Goal: Information Seeking & Learning: Learn about a topic

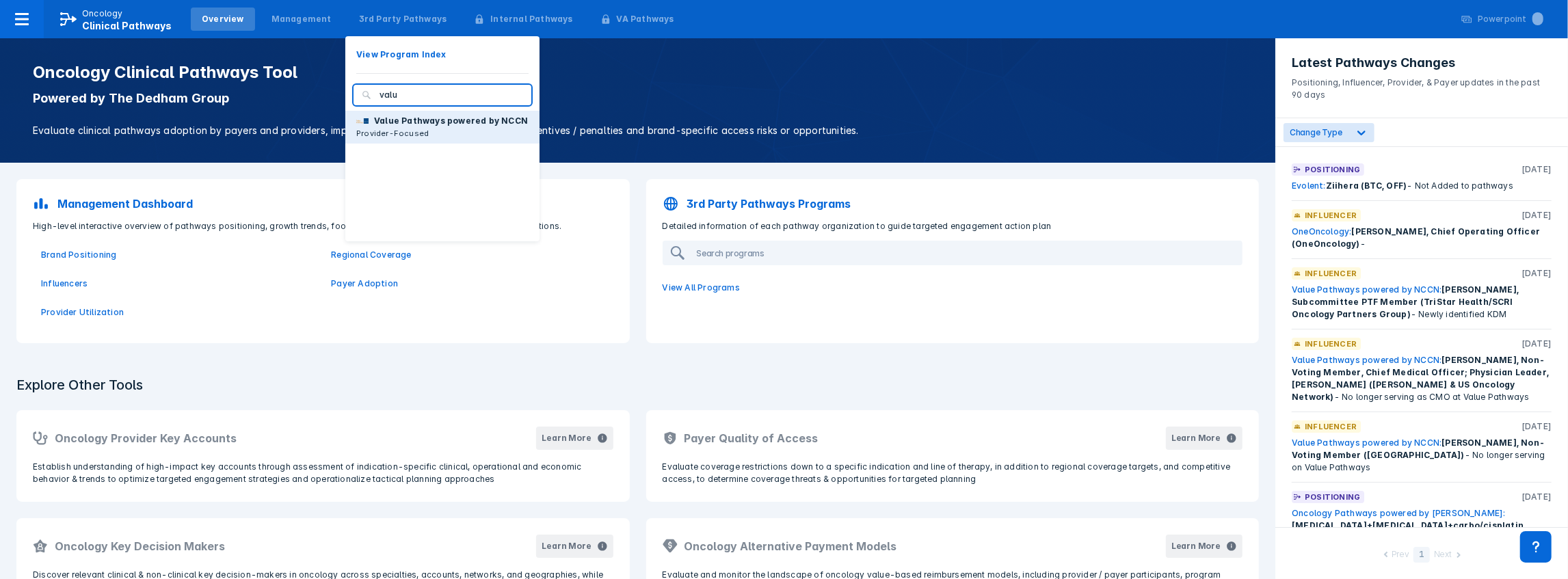
type input "valu"
click at [411, 129] on p "Provider-Focused" at bounding box center [442, 133] width 172 height 12
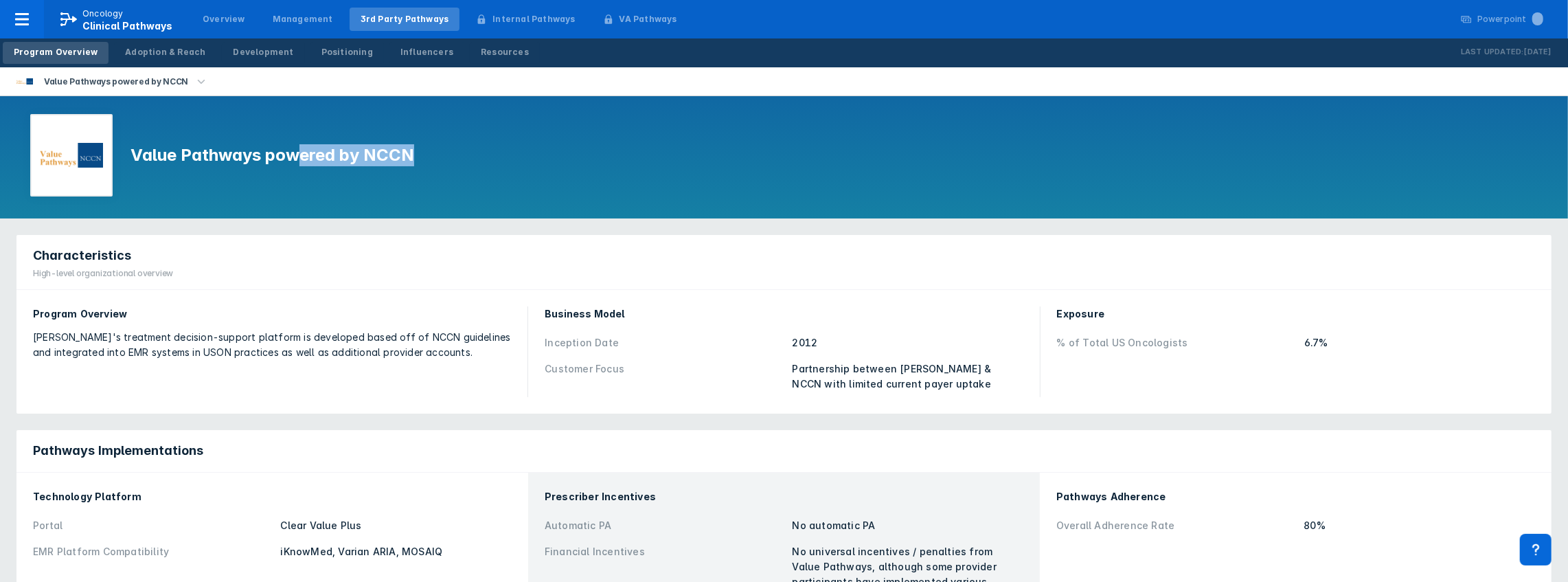
drag, startPoint x: 300, startPoint y: 152, endPoint x: 419, endPoint y: 181, distance: 122.5
click at [419, 181] on div "Value Pathways powered by NCCN" at bounding box center [784, 157] width 1568 height 122
drag, startPoint x: 442, startPoint y: 154, endPoint x: 214, endPoint y: 158, distance: 228.0
click at [214, 158] on div "Value Pathways powered by NCCN" at bounding box center [784, 157] width 1568 height 122
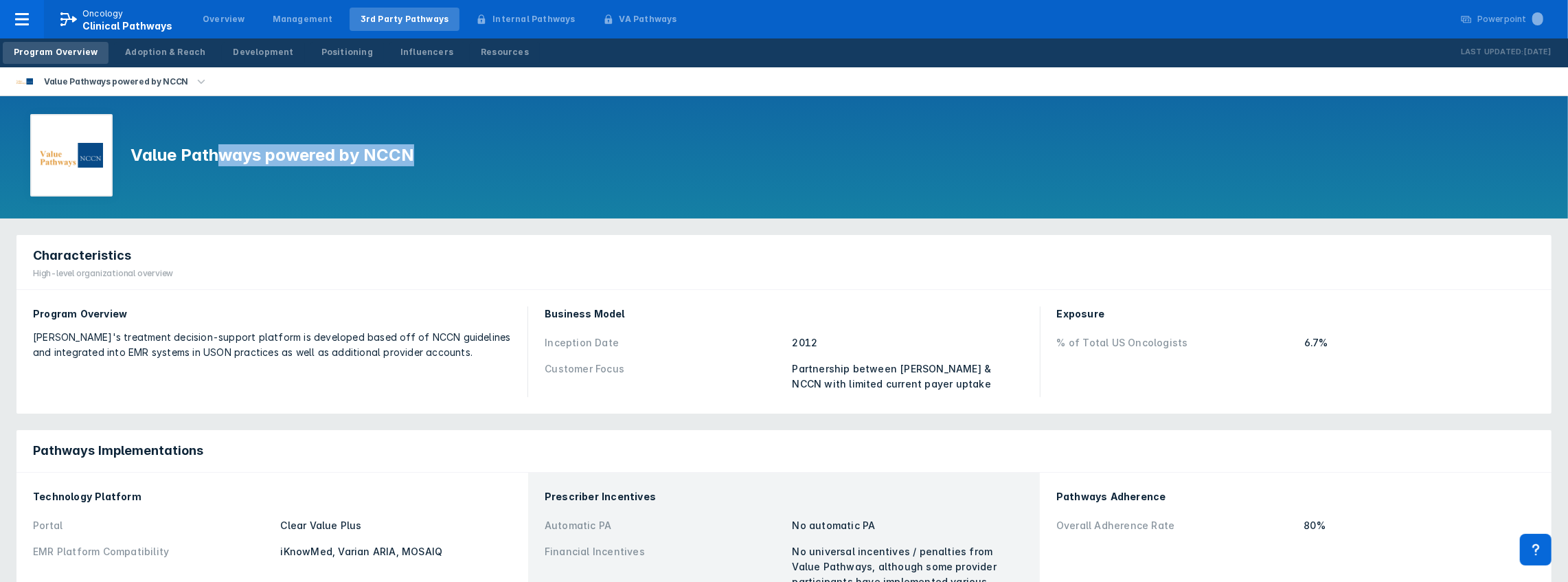
click at [214, 158] on h1 "Value Pathways powered by NCCN" at bounding box center [272, 155] width 284 height 22
drag, startPoint x: 210, startPoint y: 158, endPoint x: 362, endPoint y: 159, distance: 152.0
click at [362, 159] on h1 "Value Pathways powered by NCCN" at bounding box center [272, 155] width 284 height 22
drag, startPoint x: 369, startPoint y: 141, endPoint x: 424, endPoint y: 200, distance: 80.7
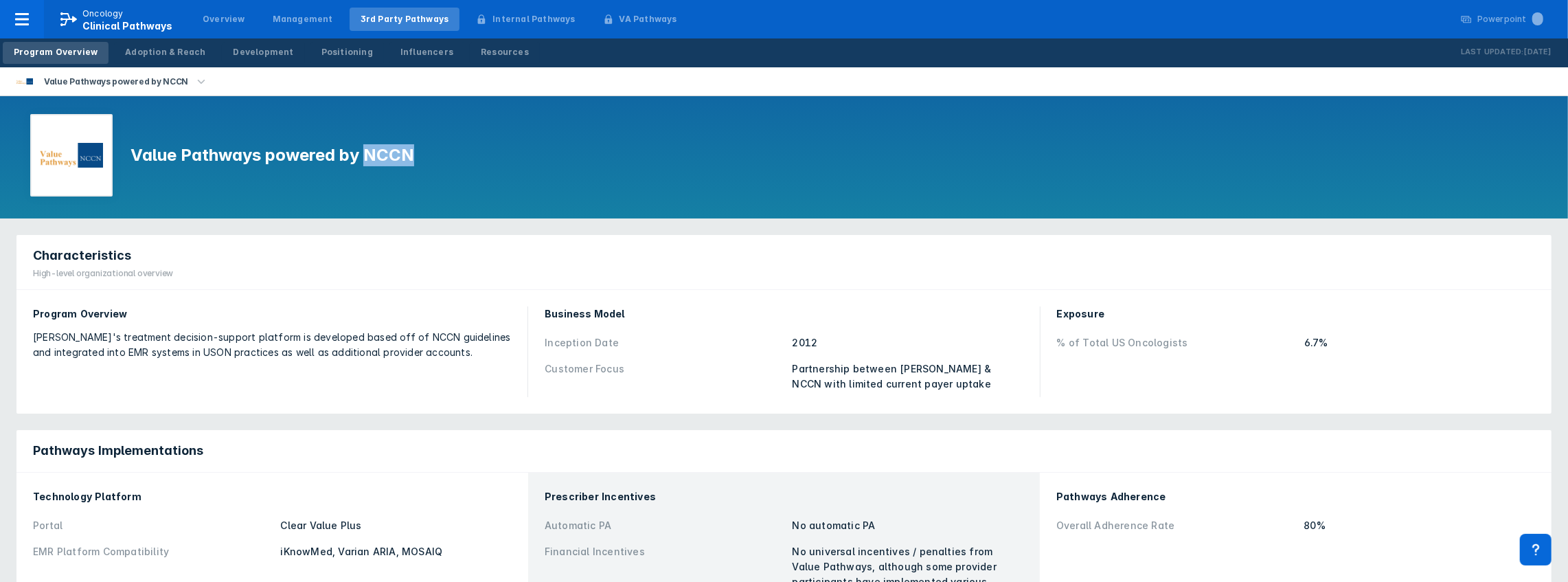
click at [424, 200] on div "Value Pathways powered by NCCN" at bounding box center [784, 157] width 1568 height 122
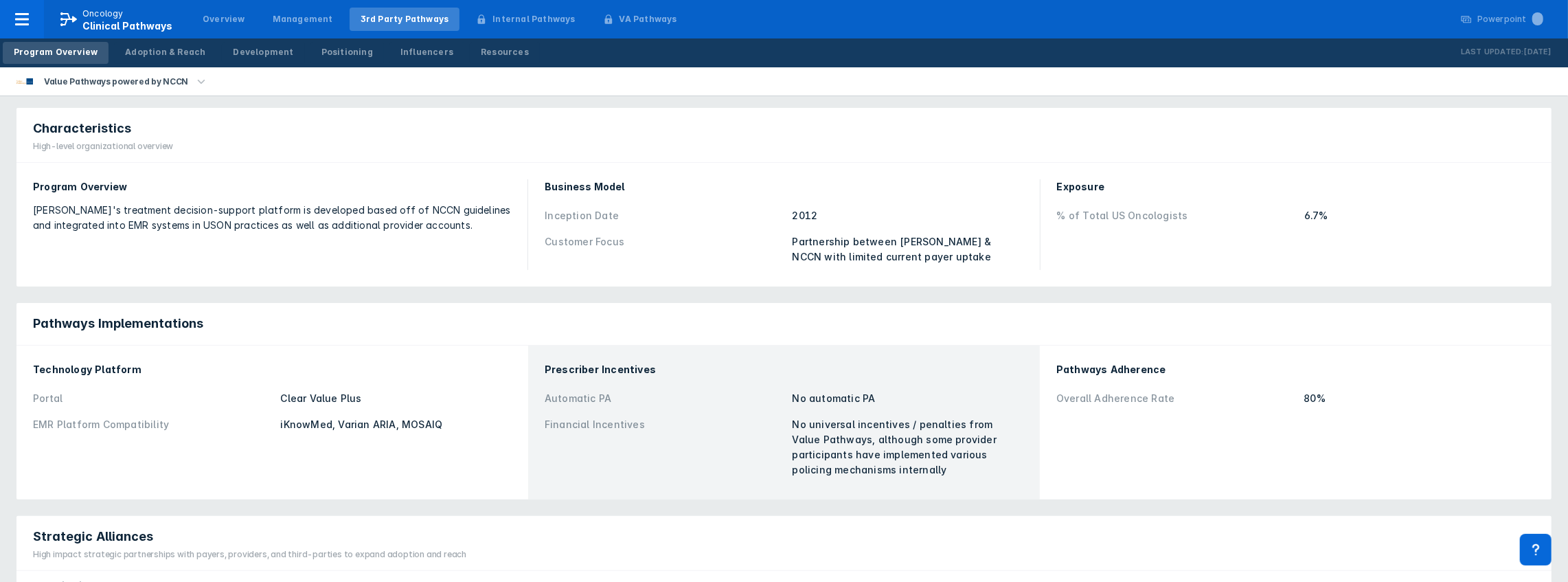
scroll to position [37, 0]
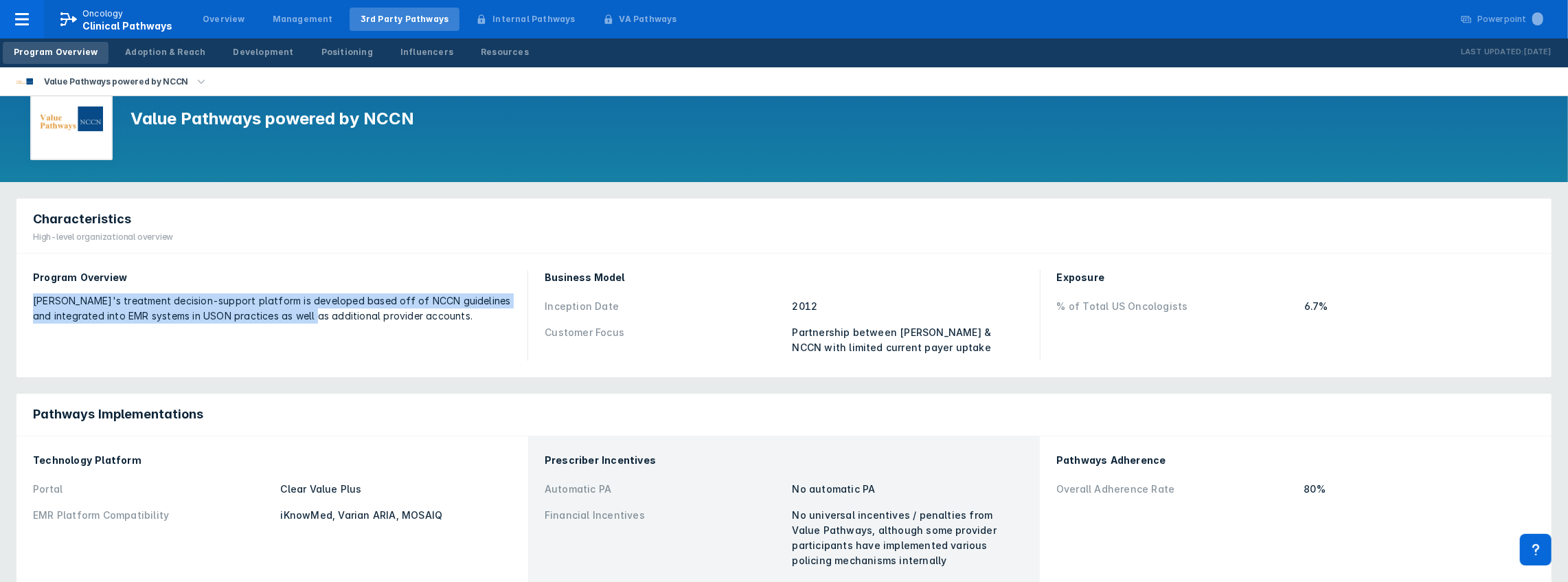
drag, startPoint x: 312, startPoint y: 281, endPoint x: 320, endPoint y: 364, distance: 83.4
click at [320, 364] on div "Program Overview [PERSON_NAME]'s treatment decision-support platform is develop…" at bounding box center [272, 315] width 495 height 107
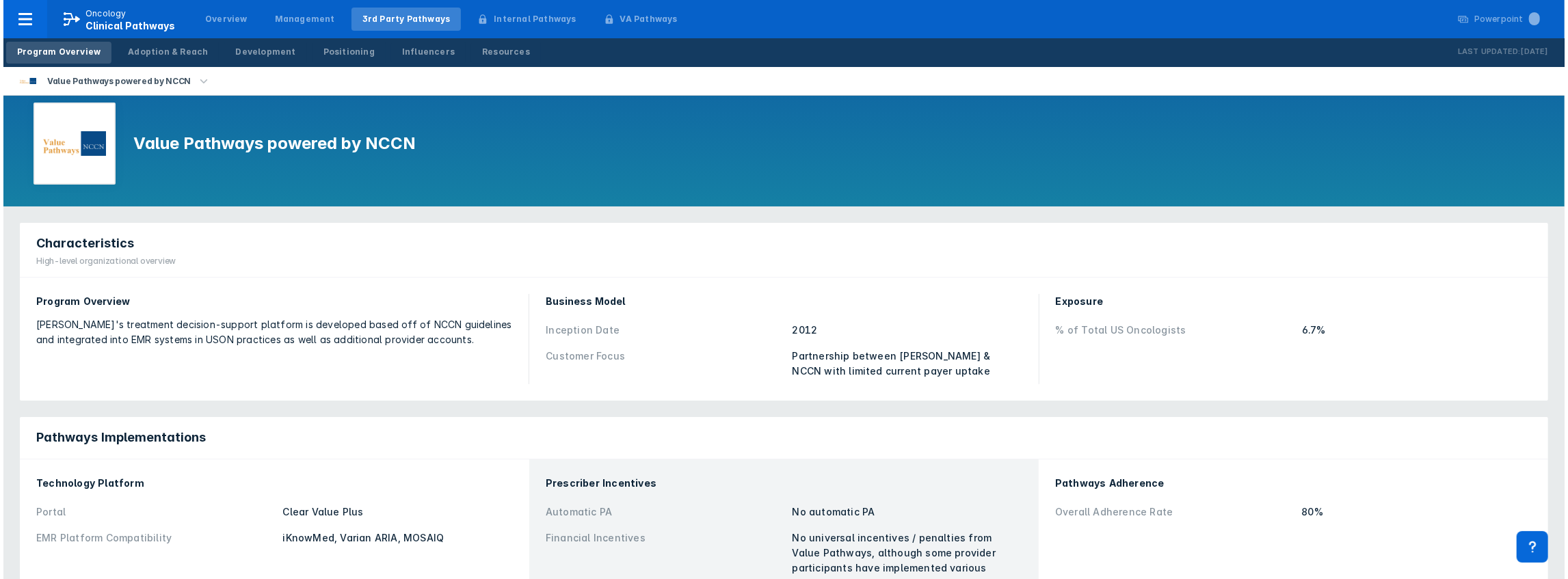
scroll to position [0, 0]
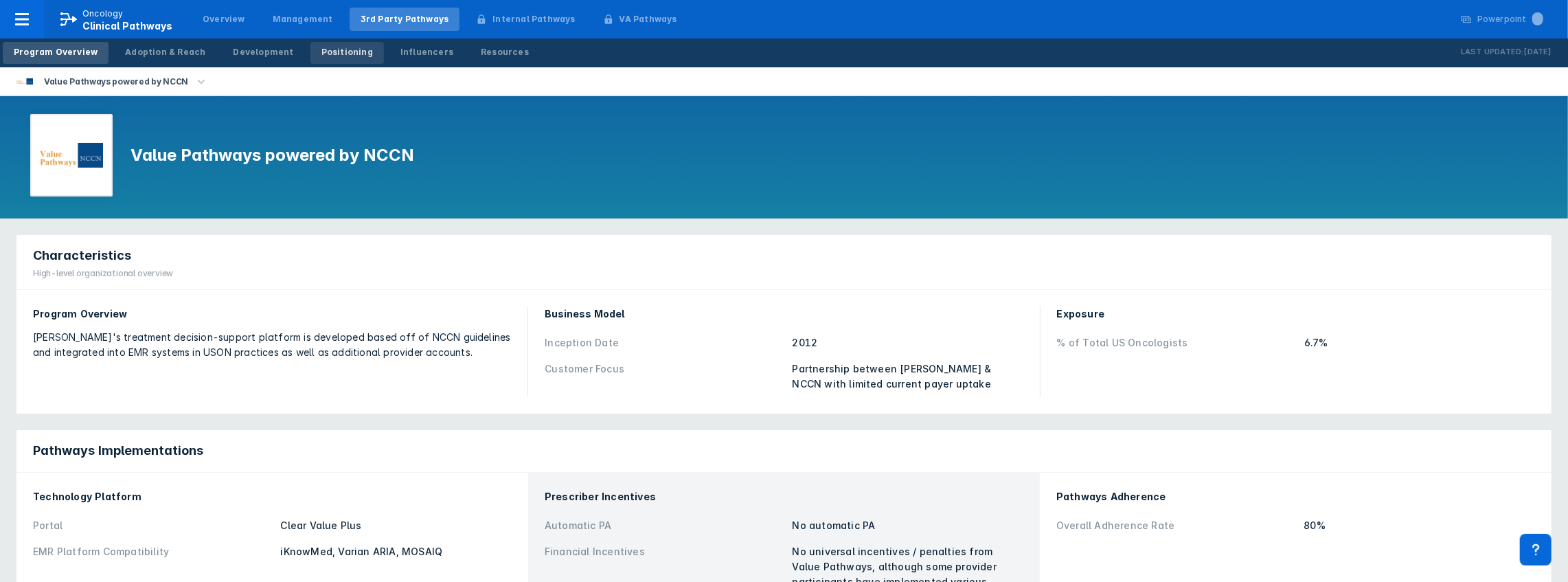
click at [321, 51] on div "Positioning" at bounding box center [347, 51] width 51 height 12
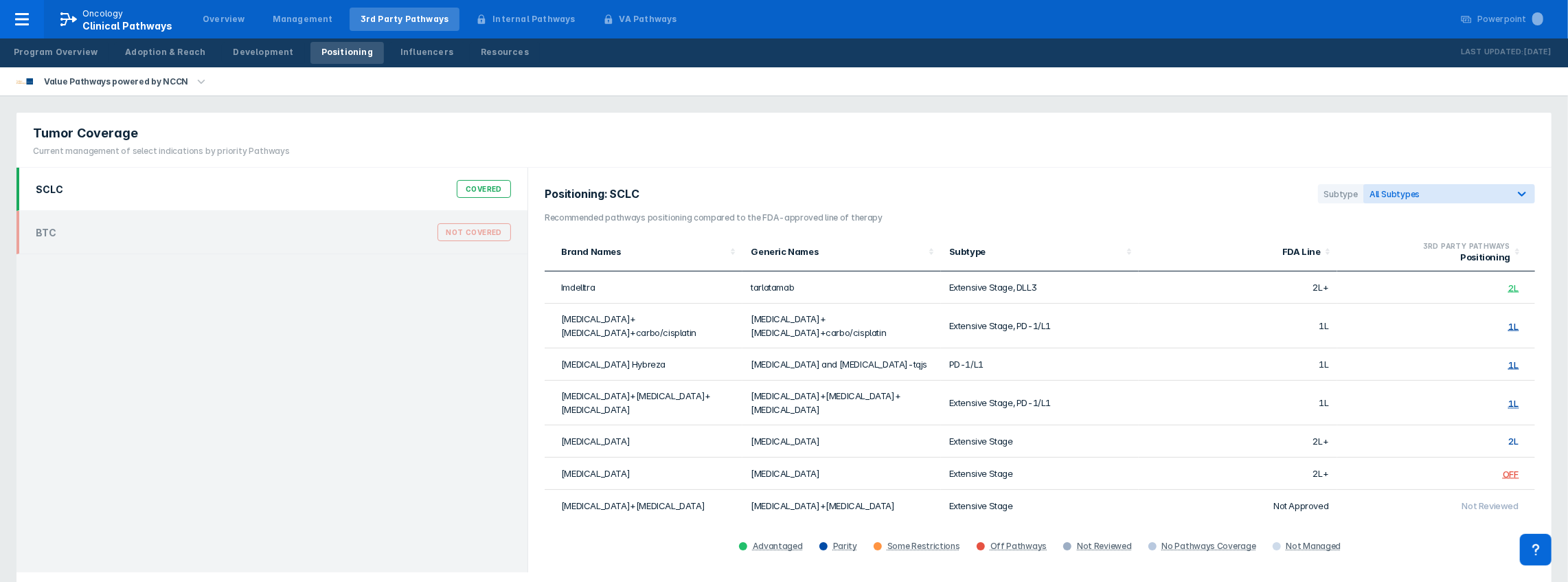
click at [105, 197] on div "SCLC Covered" at bounding box center [273, 188] width 492 height 26
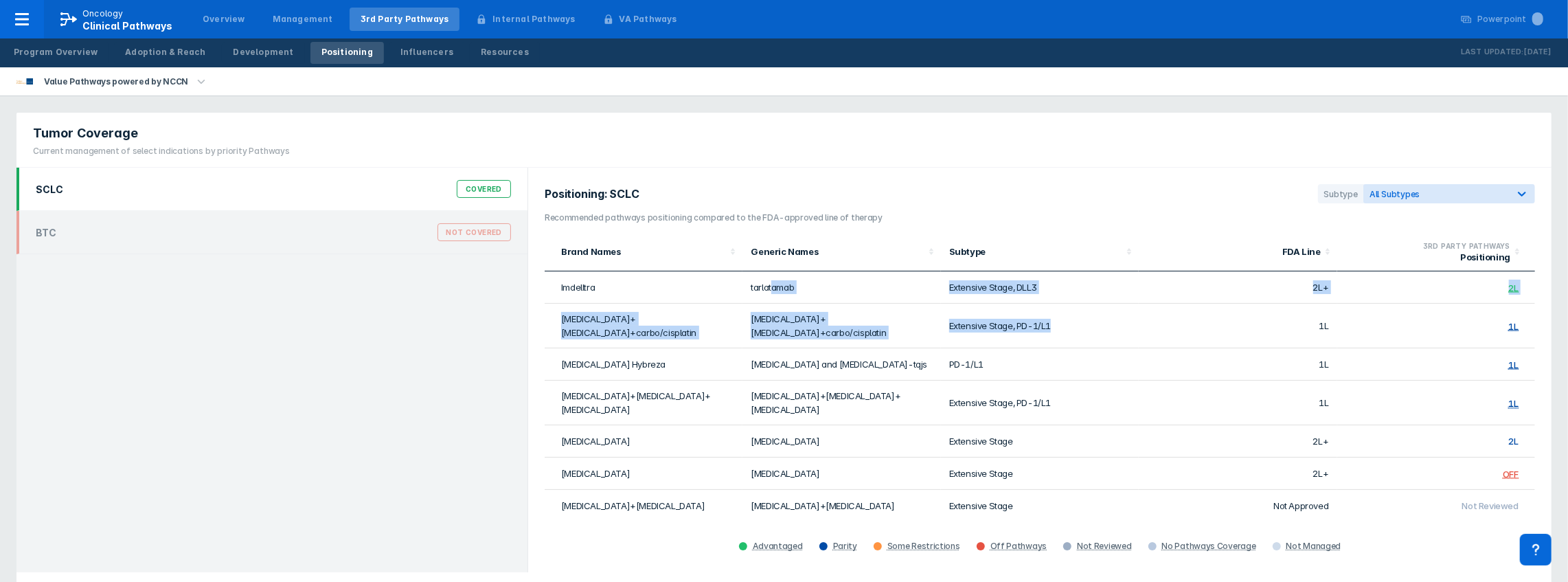
drag, startPoint x: 774, startPoint y: 286, endPoint x: 1075, endPoint y: 315, distance: 302.4
click at [1075, 315] on tbody "Imdelltra tarlatamab Extensive Stage, DLL3 2L+ 2L [MEDICAL_DATA]+[MEDICAL_DATA]…" at bounding box center [1039, 396] width 990 height 250
click at [1075, 315] on td "Extensive Stage, PD-1/L1" at bounding box center [1040, 326] width 198 height 45
drag, startPoint x: 1065, startPoint y: 328, endPoint x: 889, endPoint y: 308, distance: 177.1
click at [889, 308] on tr "[MEDICAL_DATA]+[MEDICAL_DATA]+carbo/cisplatin [MEDICAL_DATA]+[MEDICAL_DATA]+car…" at bounding box center [1039, 326] width 990 height 45
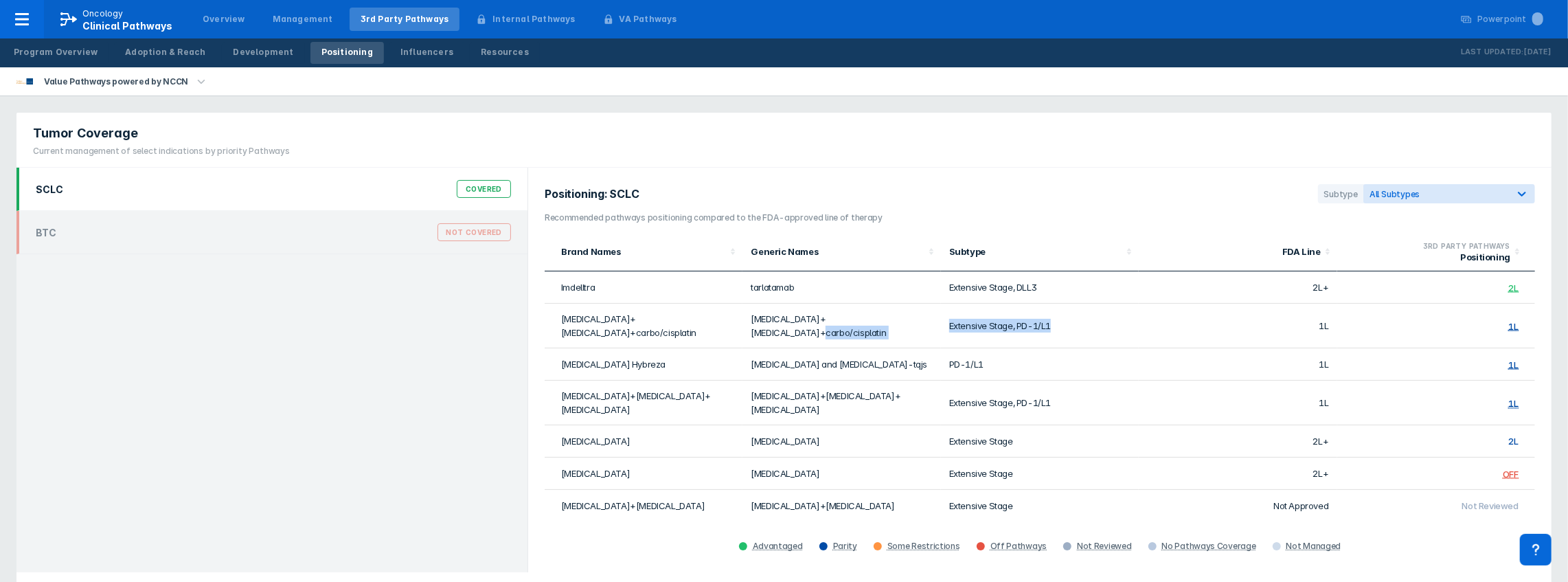
click at [889, 308] on td "[MEDICAL_DATA]+[MEDICAL_DATA]+carbo/cisplatin" at bounding box center [842, 326] width 198 height 45
drag, startPoint x: 915, startPoint y: 283, endPoint x: 1072, endPoint y: 329, distance: 163.6
click at [1072, 329] on tbody "Imdelltra tarlatamab Extensive Stage, DLL3 2L+ 2L [MEDICAL_DATA]+[MEDICAL_DATA]…" at bounding box center [1039, 396] width 990 height 250
click at [1072, 329] on td "Extensive Stage, PD-1/L1" at bounding box center [1040, 326] width 198 height 45
drag, startPoint x: 1072, startPoint y: 329, endPoint x: 886, endPoint y: 314, distance: 186.6
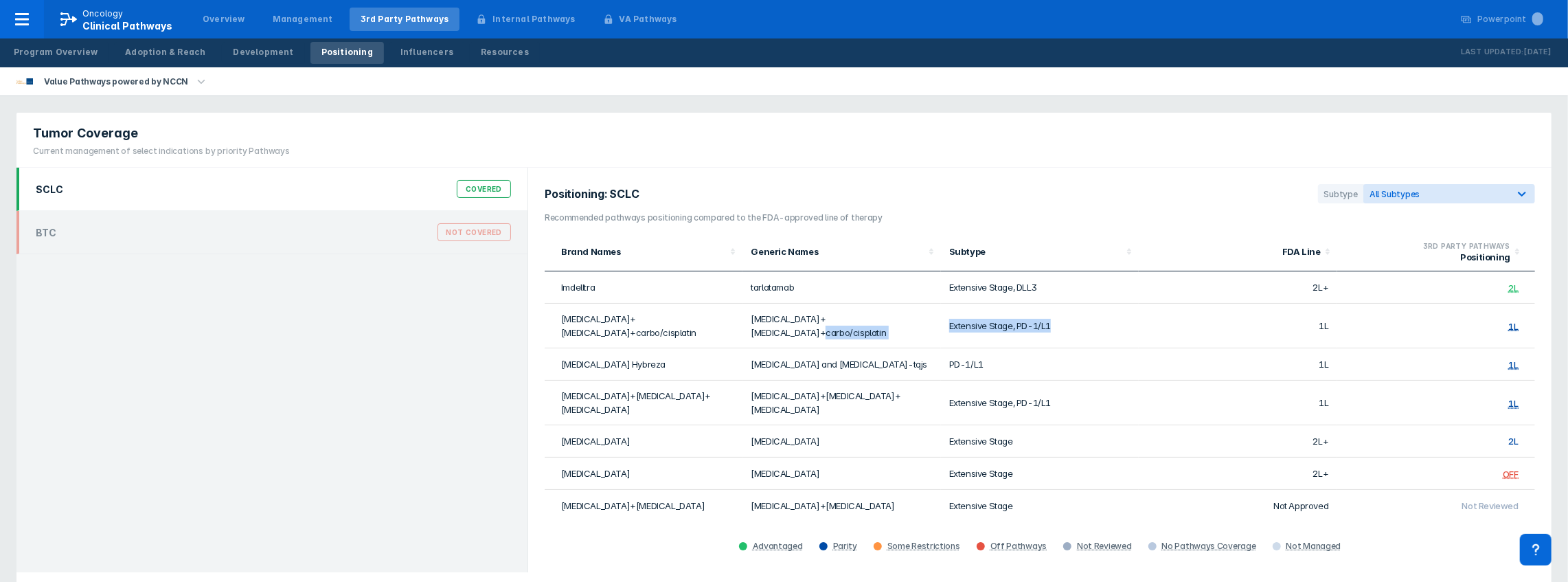
click at [886, 314] on tr "[MEDICAL_DATA]+[MEDICAL_DATA]+carbo/cisplatin [MEDICAL_DATA]+[MEDICAL_DATA]+car…" at bounding box center [1039, 326] width 990 height 45
click at [887, 313] on td "[MEDICAL_DATA]+[MEDICAL_DATA]+carbo/cisplatin" at bounding box center [842, 326] width 198 height 45
drag, startPoint x: 920, startPoint y: 281, endPoint x: 1049, endPoint y: 323, distance: 135.7
click at [1045, 308] on tbody "Imdelltra tarlatamab Extensive Stage, DLL3 2L+ 2L [MEDICAL_DATA]+[MEDICAL_DATA]…" at bounding box center [1039, 396] width 990 height 250
click at [1050, 324] on td "Extensive Stage, PD-1/L1" at bounding box center [1040, 326] width 198 height 45
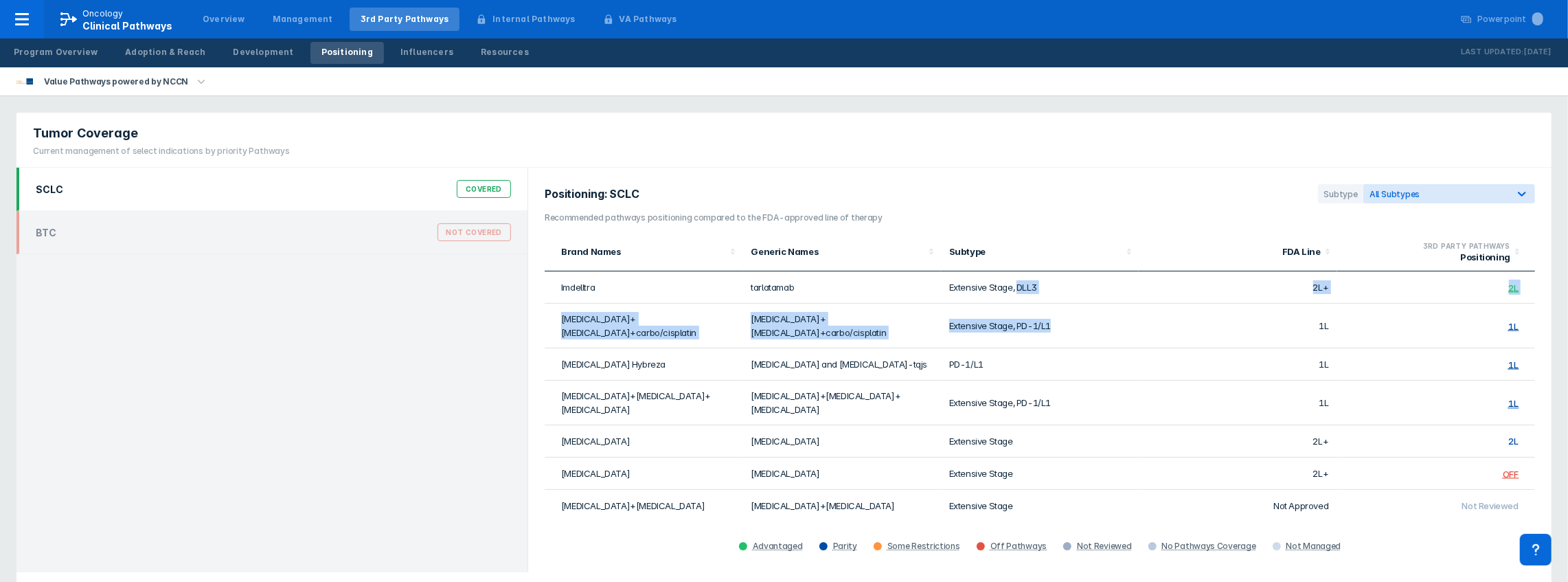
drag, startPoint x: 1053, startPoint y: 320, endPoint x: 1019, endPoint y: 273, distance: 58.0
click at [1019, 273] on tbody "Imdelltra tarlatamab Extensive Stage, DLL3 2L+ 2L [MEDICAL_DATA]+[MEDICAL_DATA]…" at bounding box center [1039, 396] width 990 height 250
click at [1021, 287] on td "Extensive Stage, DLL3" at bounding box center [1040, 287] width 198 height 32
drag, startPoint x: 978, startPoint y: 281, endPoint x: 1046, endPoint y: 324, distance: 80.5
click at [1046, 324] on tbody "Imdelltra tarlatamab Extensive Stage, DLL3 2L+ 2L [MEDICAL_DATA]+[MEDICAL_DATA]…" at bounding box center [1039, 396] width 990 height 250
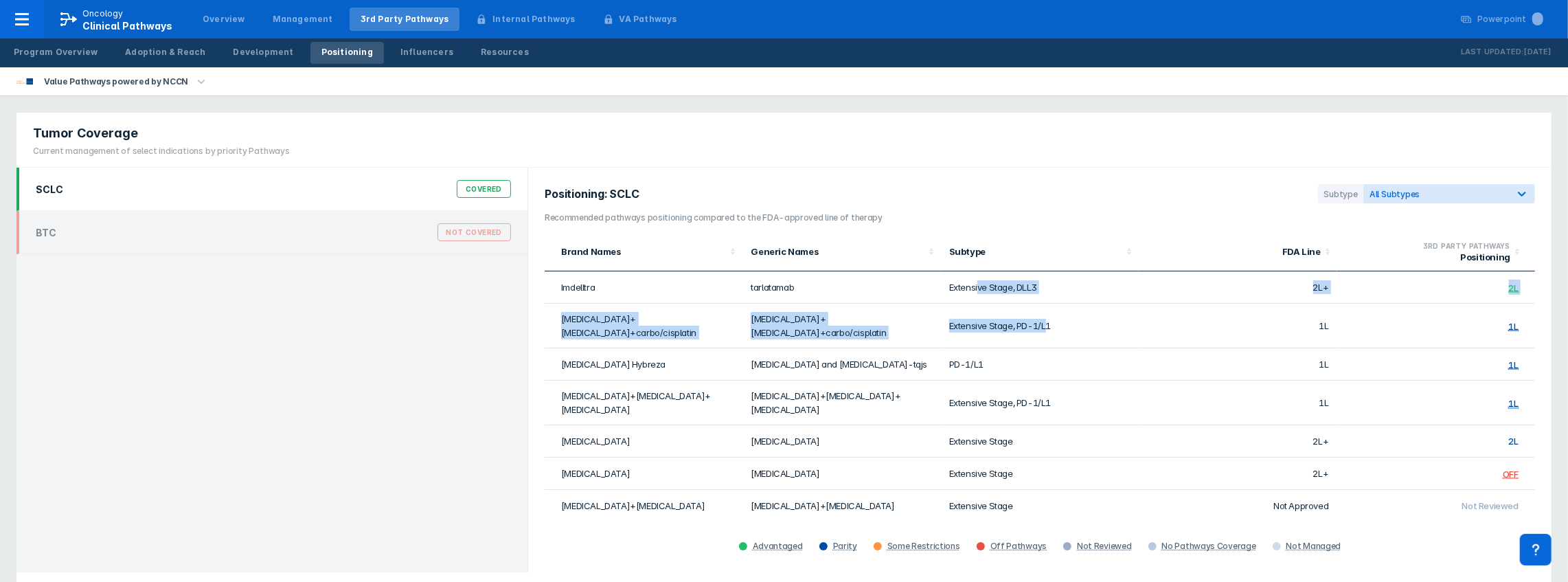
click at [1046, 325] on td "Extensive Stage, PD-1/L1" at bounding box center [1040, 326] width 198 height 45
drag, startPoint x: 1086, startPoint y: 325, endPoint x: 934, endPoint y: 276, distance: 159.7
click at [934, 276] on tbody "Imdelltra tarlatamab Extensive Stage, DLL3 2L+ 2L [MEDICAL_DATA]+[MEDICAL_DATA]…" at bounding box center [1039, 396] width 990 height 250
click at [934, 276] on td "tarlatamab" at bounding box center [842, 287] width 198 height 32
drag, startPoint x: 954, startPoint y: 296, endPoint x: 1018, endPoint y: 333, distance: 73.9
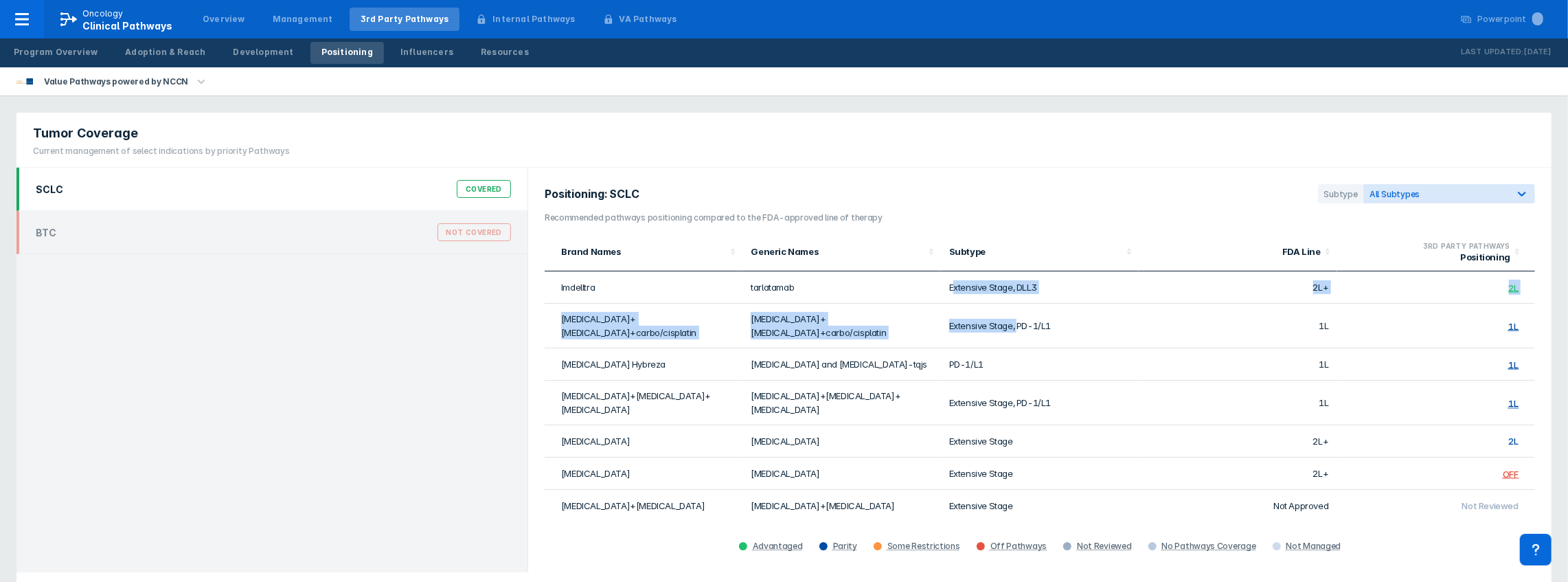
click at [1018, 333] on tbody "Imdelltra tarlatamab Extensive Stage, DLL3 2L+ 2L [MEDICAL_DATA]+[MEDICAL_DATA]…" at bounding box center [1039, 396] width 990 height 250
click at [1018, 333] on td "Extensive Stage, PD-1/L1" at bounding box center [1040, 326] width 198 height 45
drag, startPoint x: 1046, startPoint y: 314, endPoint x: 958, endPoint y: 264, distance: 101.2
click at [958, 264] on table "Brand Names Generic Names Subtype FDA Line 3RD PARTY PATHWAYS Positioning Imdel…" at bounding box center [1039, 377] width 990 height 289
click at [966, 293] on td "Extensive Stage, DLL3" at bounding box center [1040, 287] width 198 height 32
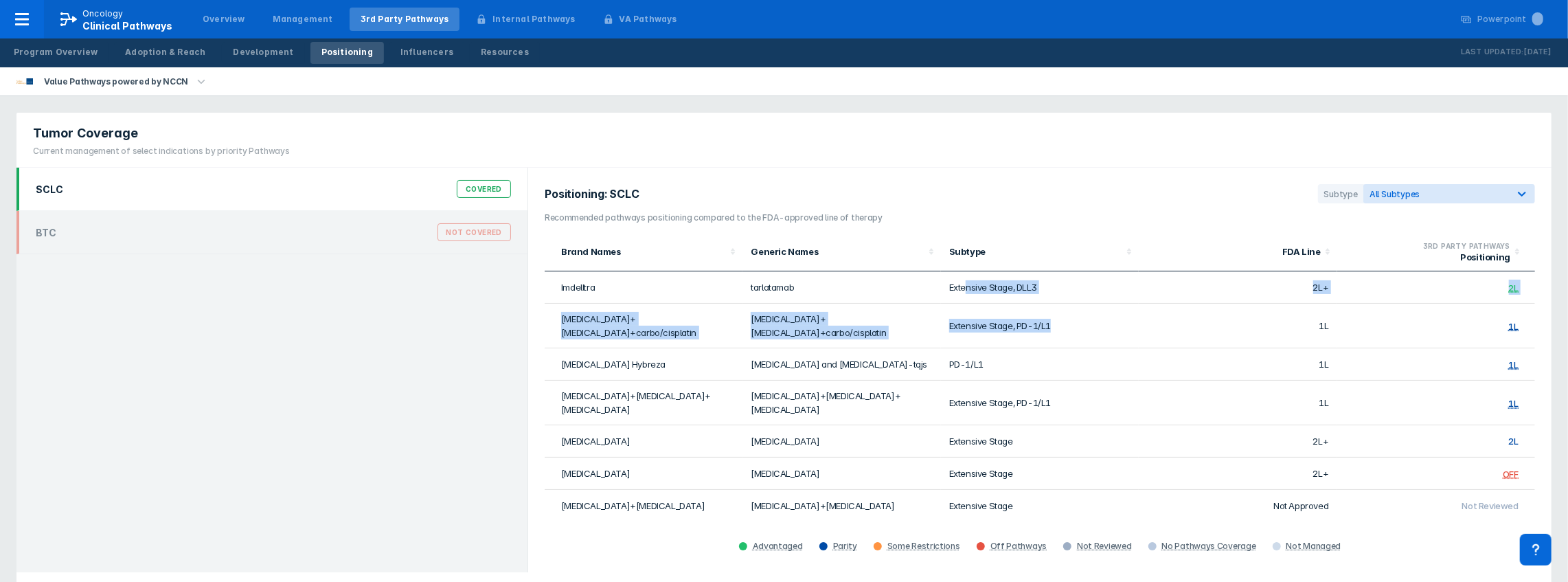
drag, startPoint x: 966, startPoint y: 281, endPoint x: 1076, endPoint y: 315, distance: 115.1
click at [1076, 315] on tbody "Imdelltra tarlatamab Extensive Stage, DLL3 2L+ 2L [MEDICAL_DATA]+[MEDICAL_DATA]…" at bounding box center [1039, 396] width 990 height 250
click at [1076, 315] on td "Extensive Stage, PD-1/L1" at bounding box center [1040, 326] width 198 height 45
drag, startPoint x: 559, startPoint y: 320, endPoint x: 1011, endPoint y: 327, distance: 452.1
click at [1011, 327] on tr "[MEDICAL_DATA]+[MEDICAL_DATA]+carbo/cisplatin [MEDICAL_DATA]+[MEDICAL_DATA]+car…" at bounding box center [1039, 326] width 990 height 45
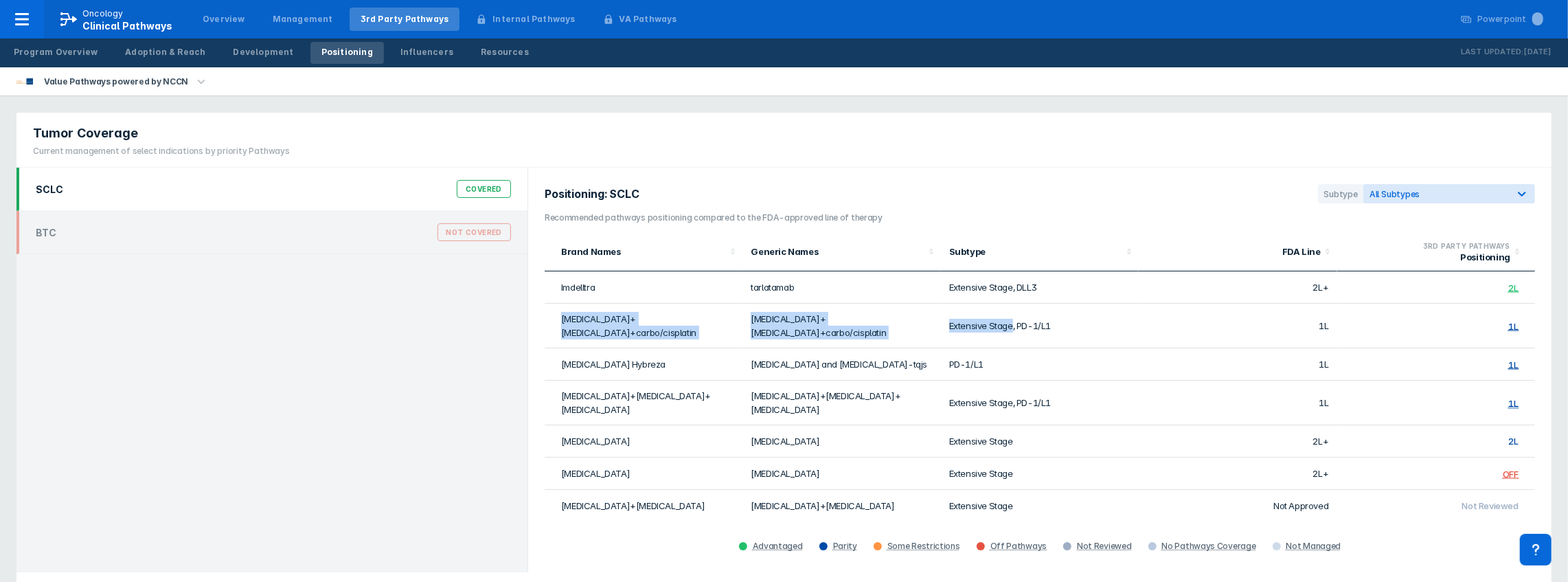
click at [556, 312] on td "[MEDICAL_DATA]+[MEDICAL_DATA]+carbo/cisplatin" at bounding box center [643, 326] width 198 height 45
drag, startPoint x: 550, startPoint y: 320, endPoint x: 979, endPoint y: 357, distance: 430.6
click at [979, 357] on tbody "Imdelltra tarlatamab Extensive Stage, DLL3 2L+ 2L [MEDICAL_DATA]+[MEDICAL_DATA]…" at bounding box center [1039, 396] width 990 height 250
click at [978, 361] on td "PD-1/L1" at bounding box center [1040, 364] width 198 height 32
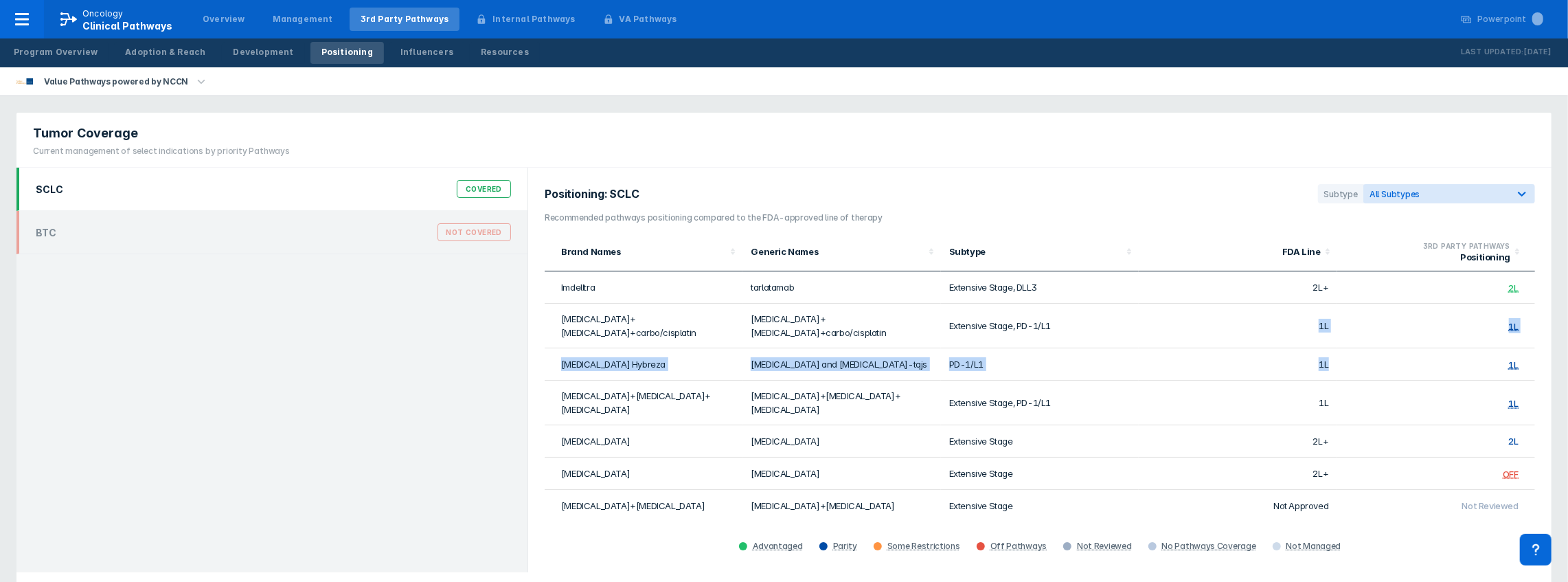
drag, startPoint x: 1320, startPoint y: 313, endPoint x: 1334, endPoint y: 348, distance: 37.7
click at [1334, 348] on tbody "Imdelltra tarlatamab Extensive Stage, DLL3 2L+ 2L [MEDICAL_DATA]+[MEDICAL_DATA]…" at bounding box center [1039, 396] width 990 height 250
click at [1334, 349] on td "1L" at bounding box center [1238, 364] width 198 height 32
drag, startPoint x: 1340, startPoint y: 359, endPoint x: 1326, endPoint y: 315, distance: 46.2
click at [1326, 315] on tbody "Imdelltra tarlatamab Extensive Stage, DLL3 2L+ 2L [MEDICAL_DATA]+[MEDICAL_DATA]…" at bounding box center [1039, 396] width 990 height 250
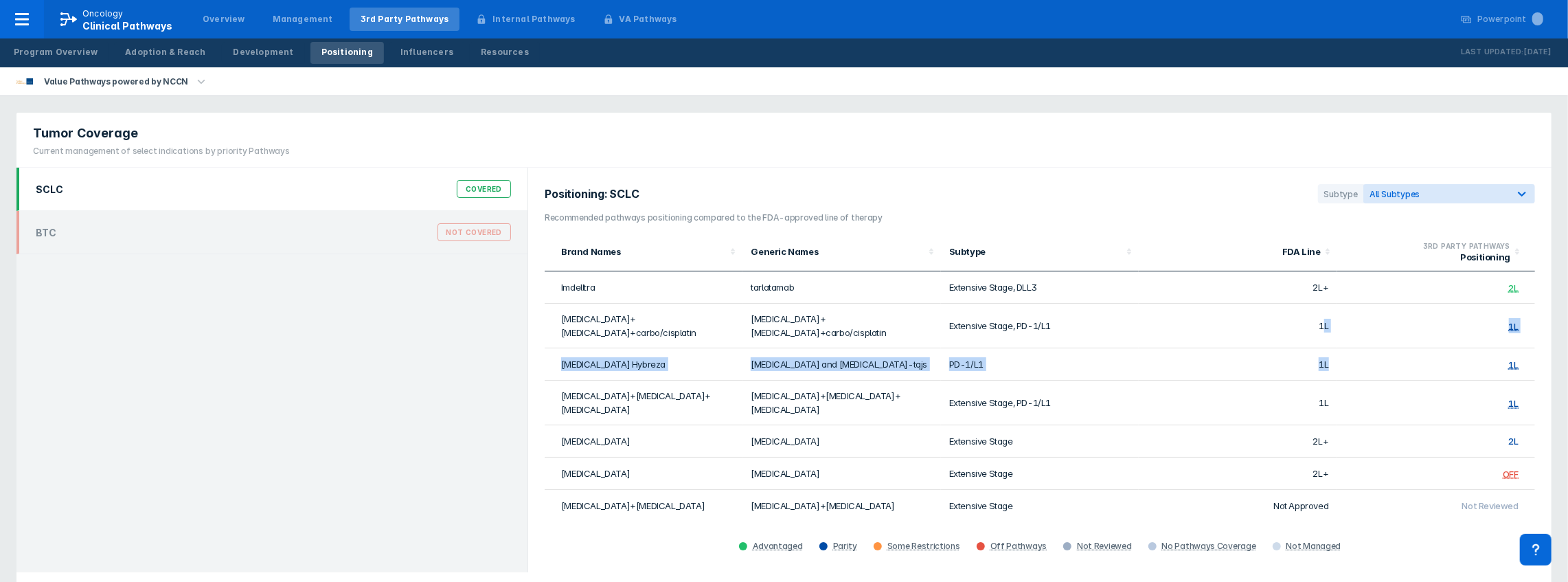
click at [1326, 315] on td "1L" at bounding box center [1238, 326] width 198 height 45
drag, startPoint x: 1323, startPoint y: 308, endPoint x: 1331, endPoint y: 350, distance: 42.8
click at [1331, 350] on tbody "Imdelltra tarlatamab Extensive Stage, DLL3 2L+ 2L [MEDICAL_DATA]+[MEDICAL_DATA]…" at bounding box center [1039, 396] width 990 height 250
click at [1331, 350] on td "1L" at bounding box center [1238, 364] width 198 height 32
drag, startPoint x: 1332, startPoint y: 359, endPoint x: 1324, endPoint y: 308, distance: 51.6
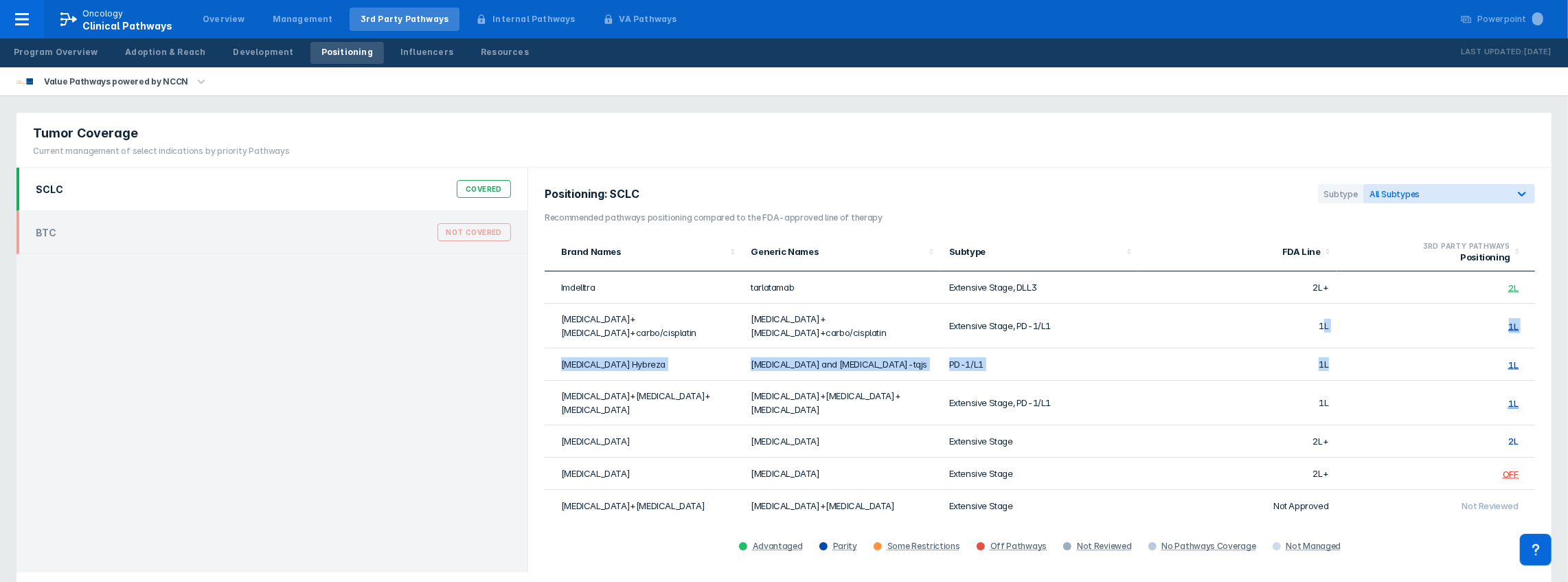
click at [1324, 308] on tbody "Imdelltra tarlatamab Extensive Stage, DLL3 2L+ 2L [MEDICAL_DATA]+[MEDICAL_DATA]…" at bounding box center [1039, 396] width 990 height 250
click at [1324, 308] on td "1L" at bounding box center [1238, 326] width 198 height 45
drag, startPoint x: 1324, startPoint y: 308, endPoint x: 1341, endPoint y: 391, distance: 84.7
click at [1341, 391] on tbody "Imdelltra tarlatamab Extensive Stage, DLL3 2L+ 2L [MEDICAL_DATA]+[MEDICAL_DATA]…" at bounding box center [1039, 396] width 990 height 250
click at [1341, 391] on td "1L" at bounding box center [1436, 403] width 198 height 45
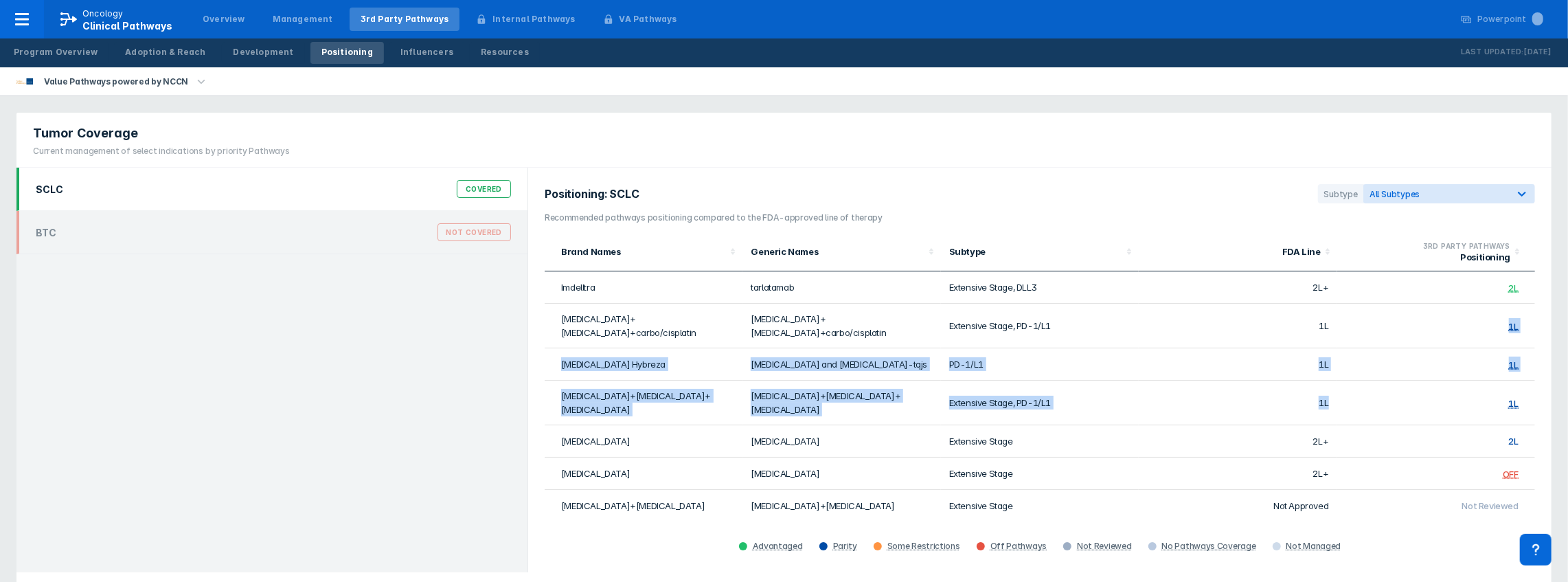
drag, startPoint x: 1348, startPoint y: 379, endPoint x: 1335, endPoint y: 320, distance: 60.4
click at [1335, 320] on tbody "Imdelltra tarlatamab Extensive Stage, DLL3 2L+ 2L [MEDICAL_DATA]+[MEDICAL_DATA]…" at bounding box center [1039, 396] width 990 height 250
click at [1332, 355] on td "1L" at bounding box center [1238, 364] width 198 height 32
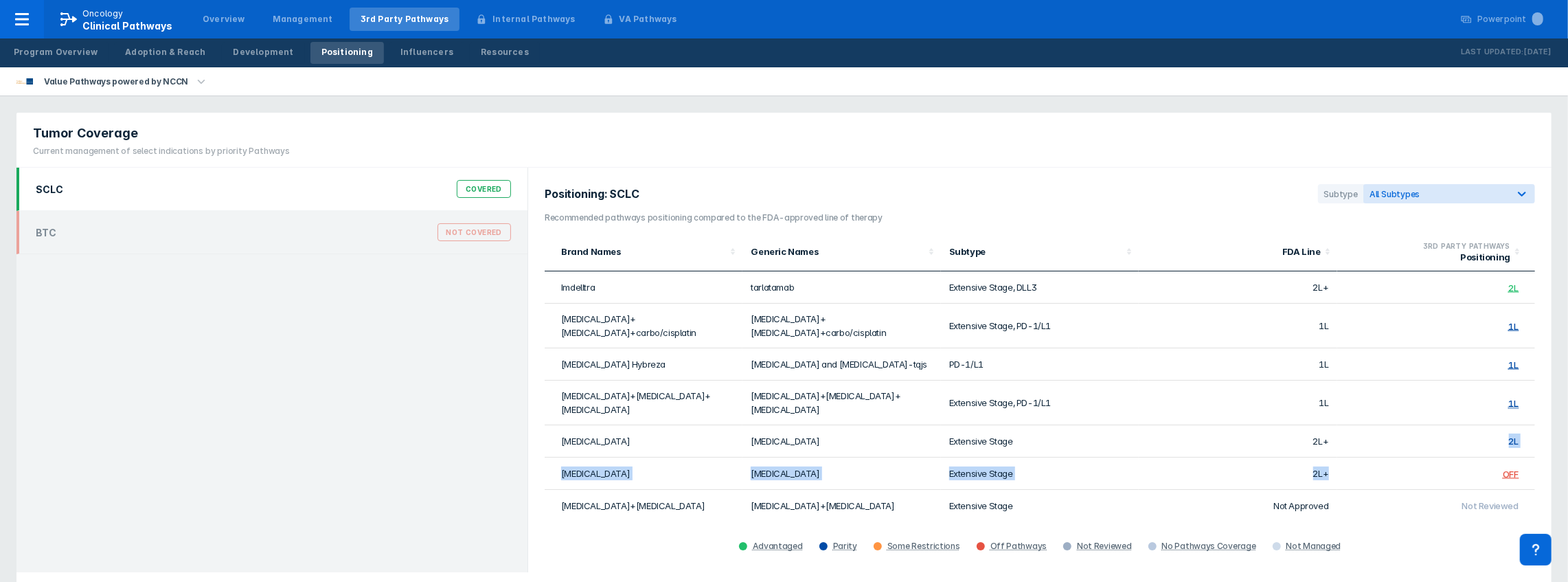
drag, startPoint x: 1346, startPoint y: 409, endPoint x: 1353, endPoint y: 447, distance: 38.6
click at [1353, 447] on tbody "Imdelltra tarlatamab Extensive Stage, DLL3 2L+ 2L [MEDICAL_DATA]+[MEDICAL_DATA]…" at bounding box center [1039, 396] width 990 height 250
click at [1353, 457] on td "OFF" at bounding box center [1436, 473] width 198 height 32
drag, startPoint x: 1343, startPoint y: 477, endPoint x: 1284, endPoint y: 472, distance: 59.2
click at [1284, 490] on tr "[MEDICAL_DATA]+[MEDICAL_DATA] [MEDICAL_DATA]+[MEDICAL_DATA] Extensive Stage Not…" at bounding box center [1039, 506] width 990 height 32
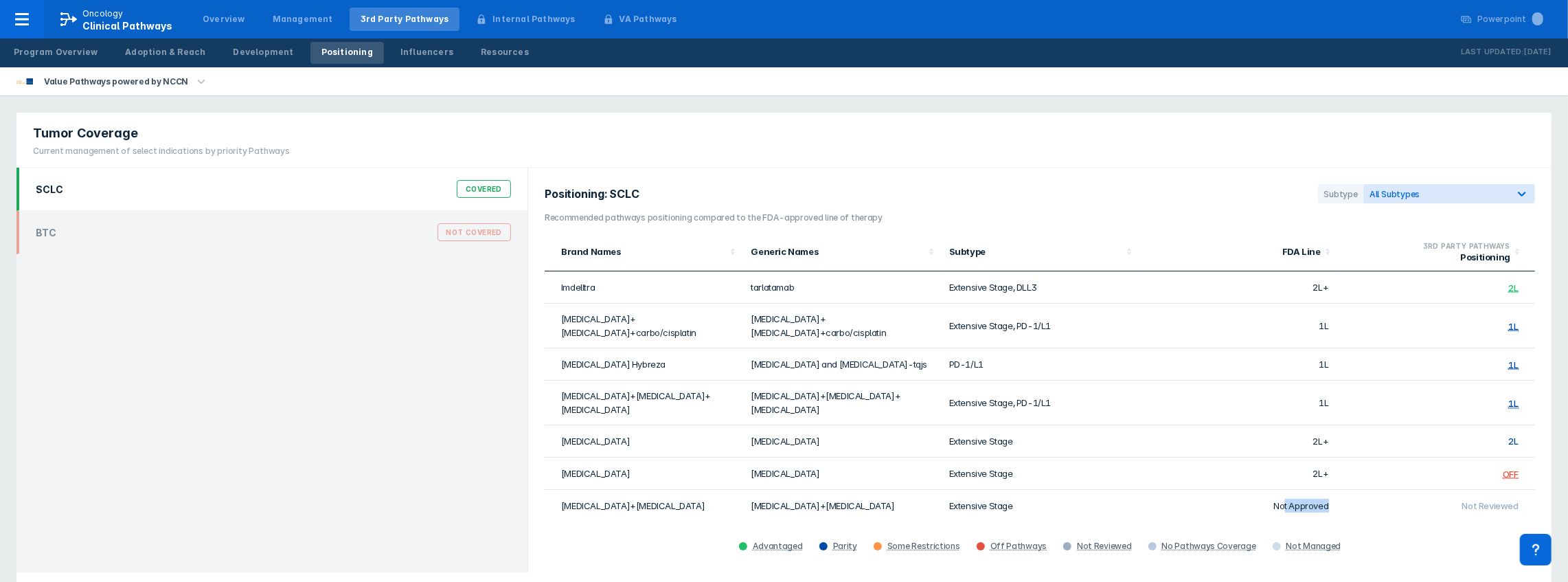
click at [1283, 490] on td "Not Approved" at bounding box center [1238, 506] width 198 height 32
click at [400, 47] on div "Influencers" at bounding box center [427, 51] width 53 height 12
